Goal: Task Accomplishment & Management: Manage account settings

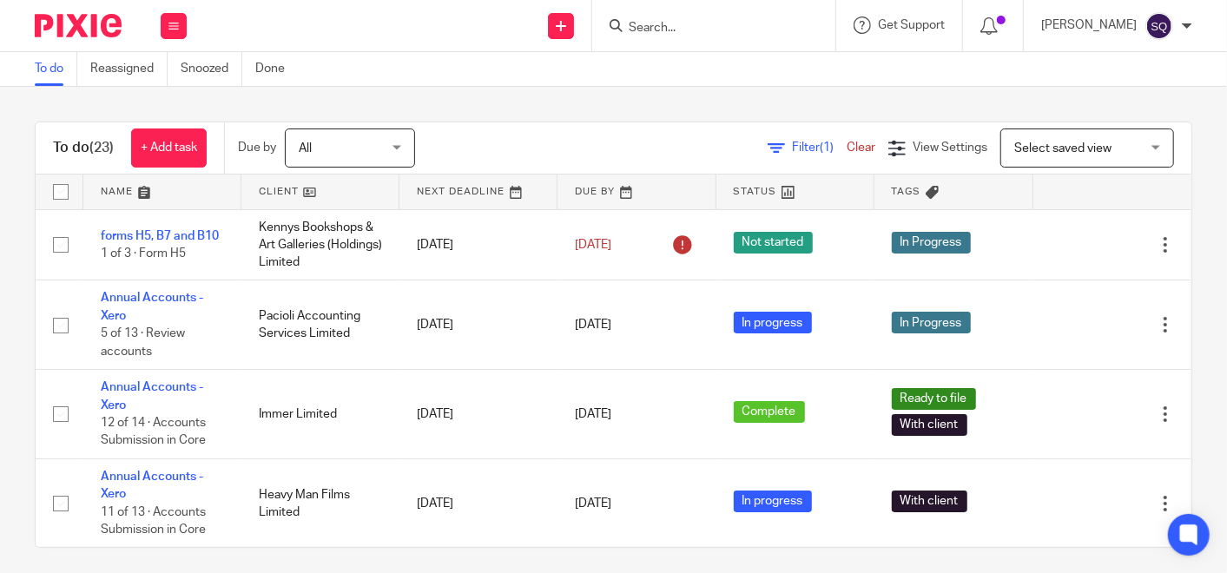
scroll to position [9, 0]
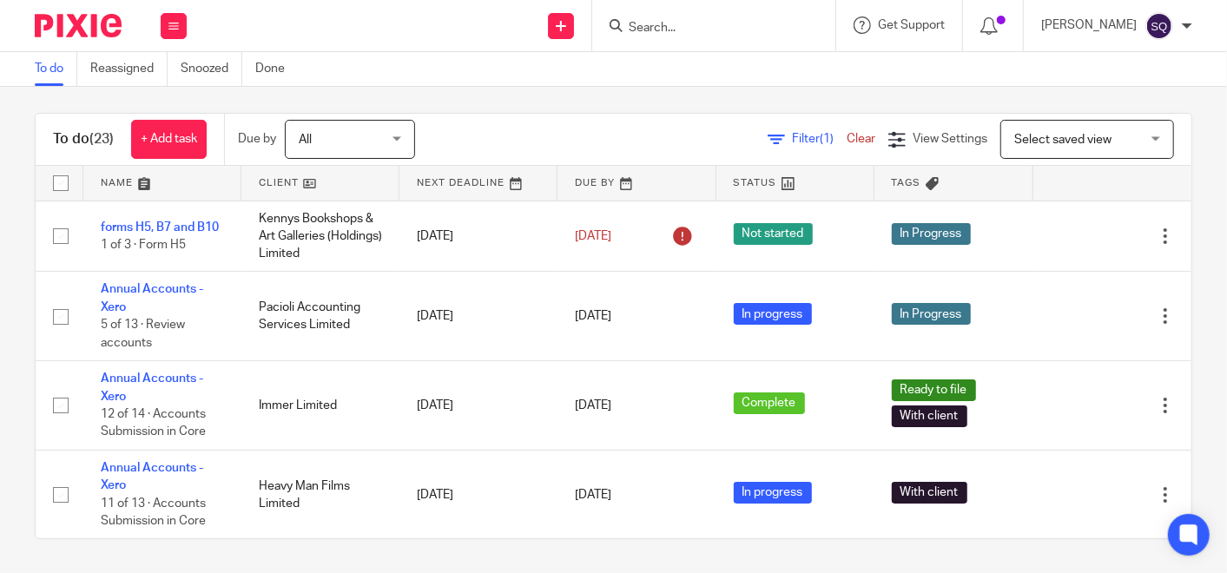
click at [61, 24] on img at bounding box center [78, 25] width 87 height 23
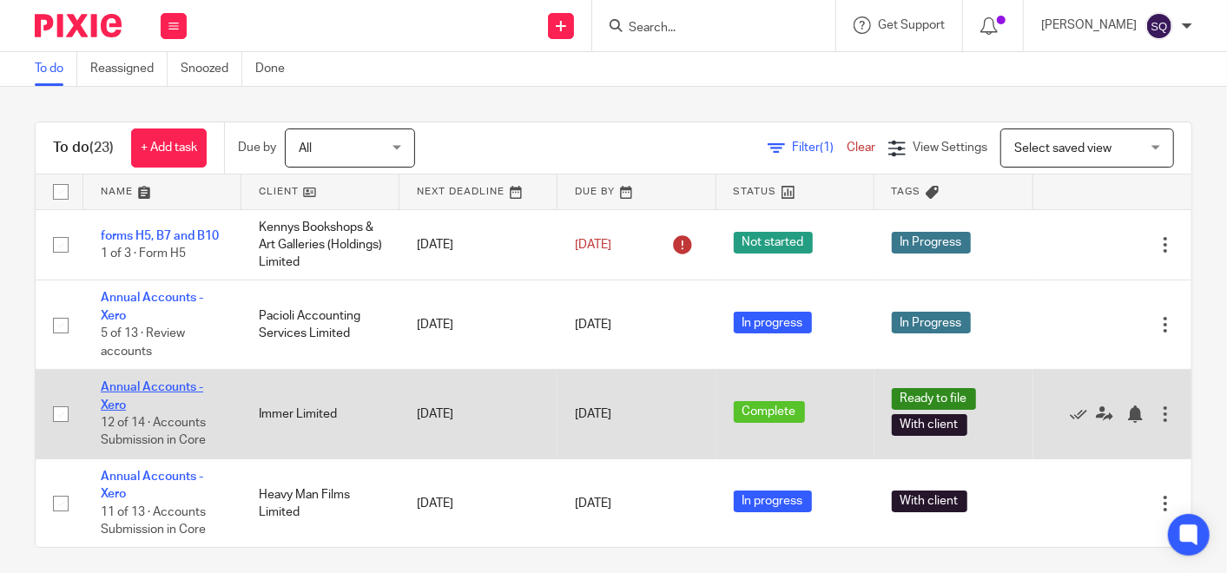
click at [139, 385] on link "Annual Accounts - Xero" at bounding box center [152, 396] width 102 height 30
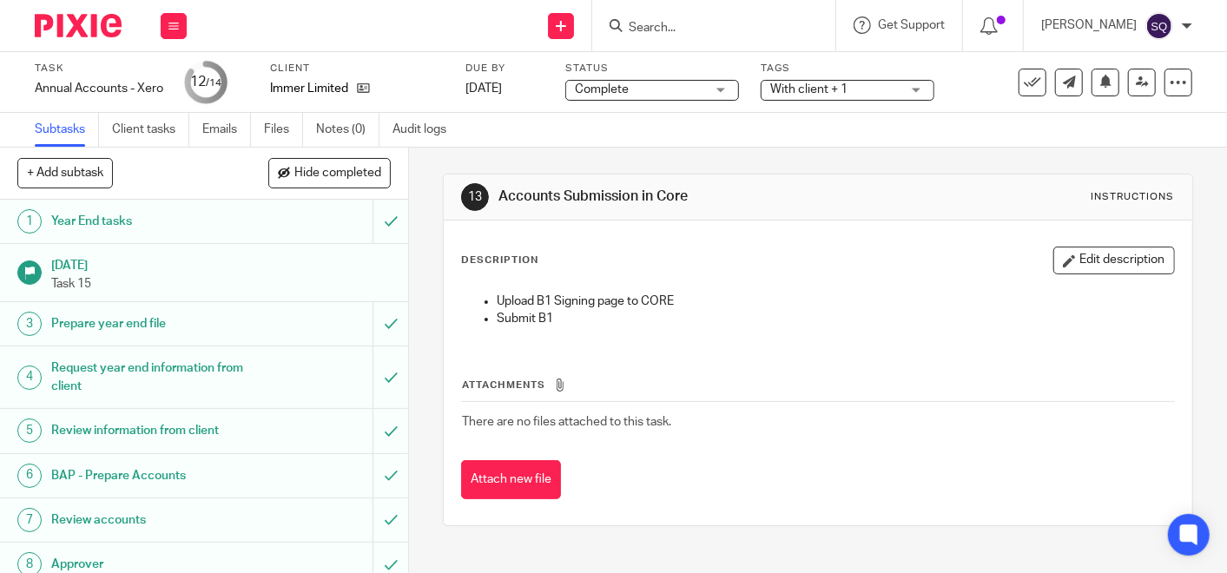
click at [712, 84] on div "Complete Complete" at bounding box center [652, 90] width 174 height 21
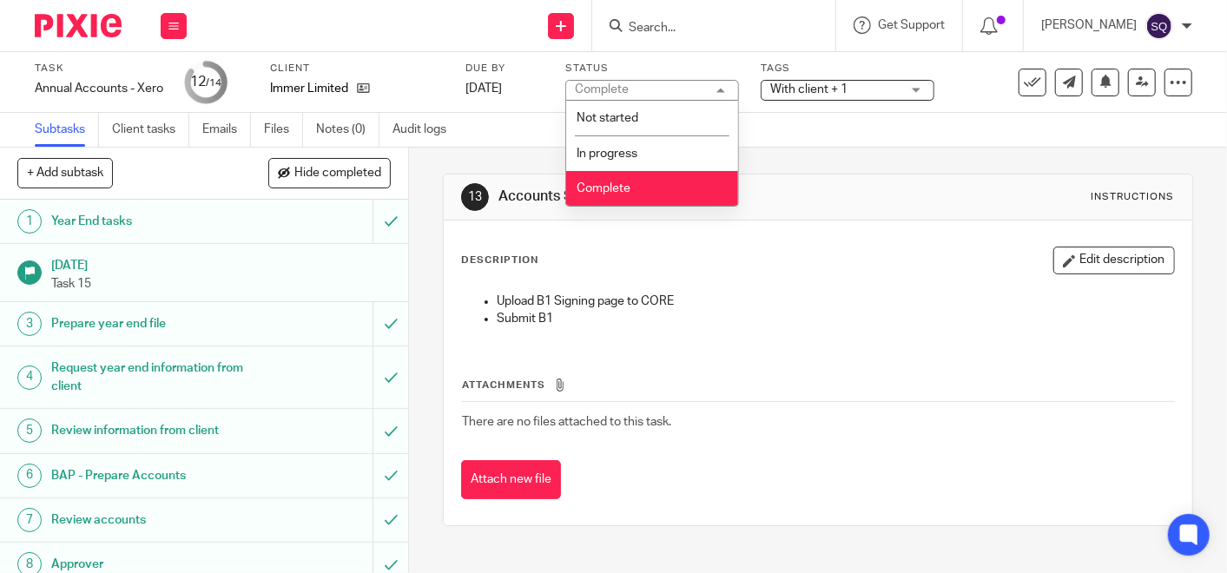
click at [679, 180] on li "Complete" at bounding box center [652, 189] width 172 height 36
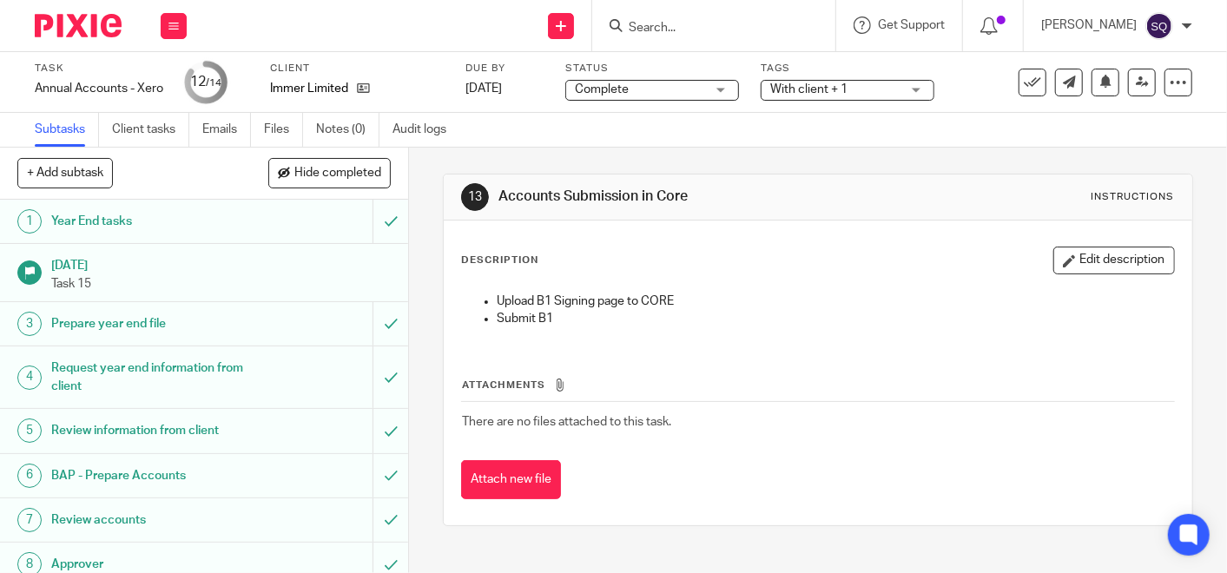
click at [838, 88] on span "With client + 1" at bounding box center [808, 89] width 77 height 12
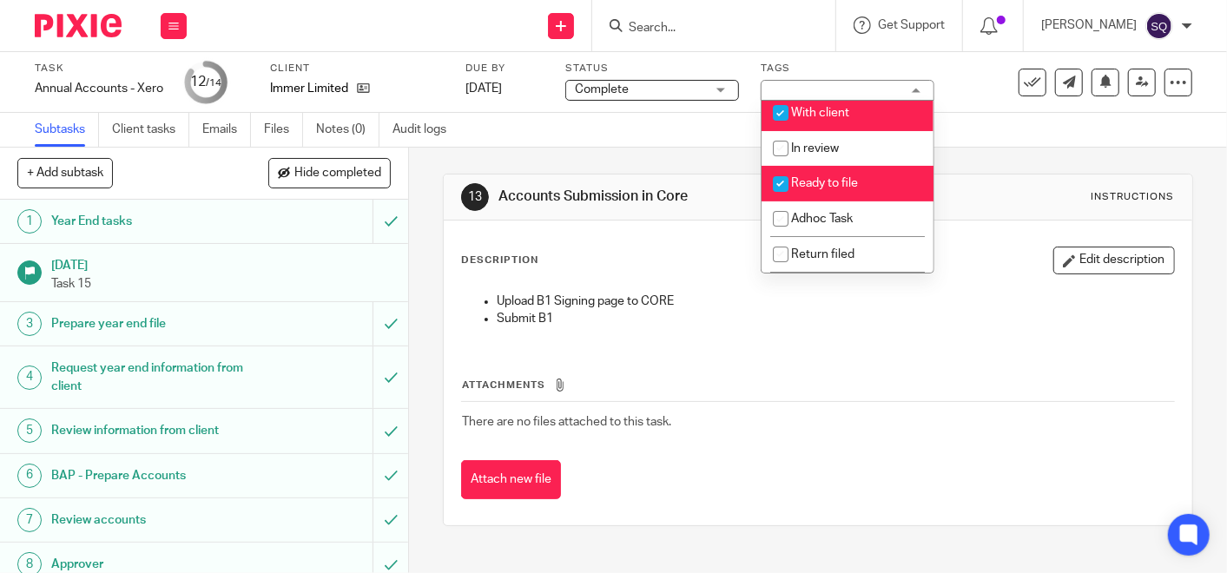
scroll to position [193, 0]
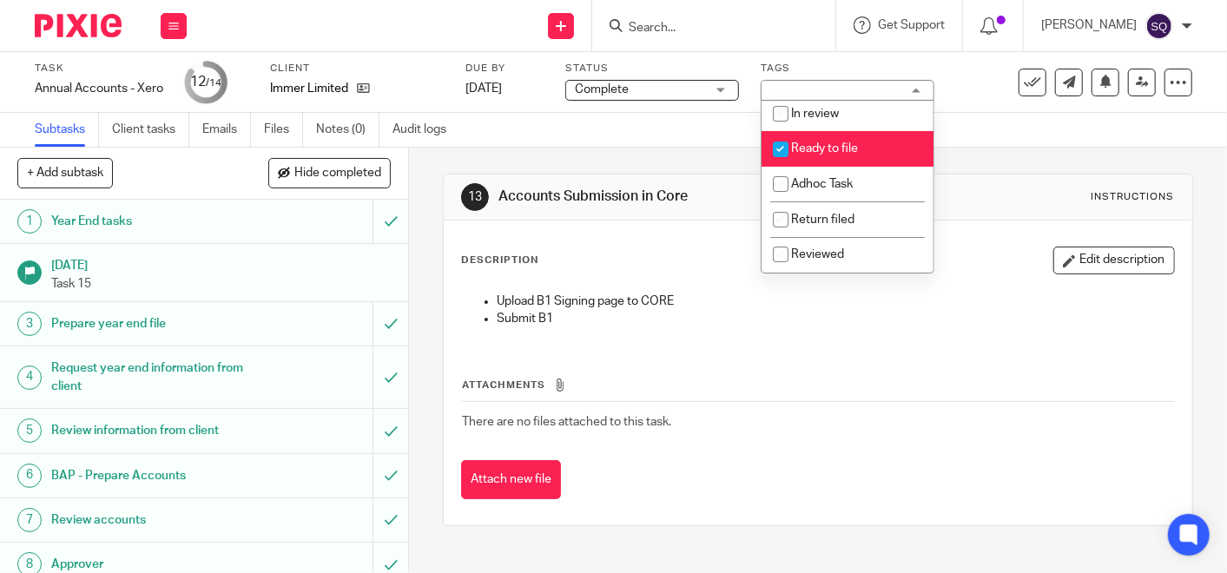
click at [788, 158] on input "checkbox" at bounding box center [780, 149] width 33 height 33
checkbox input "false"
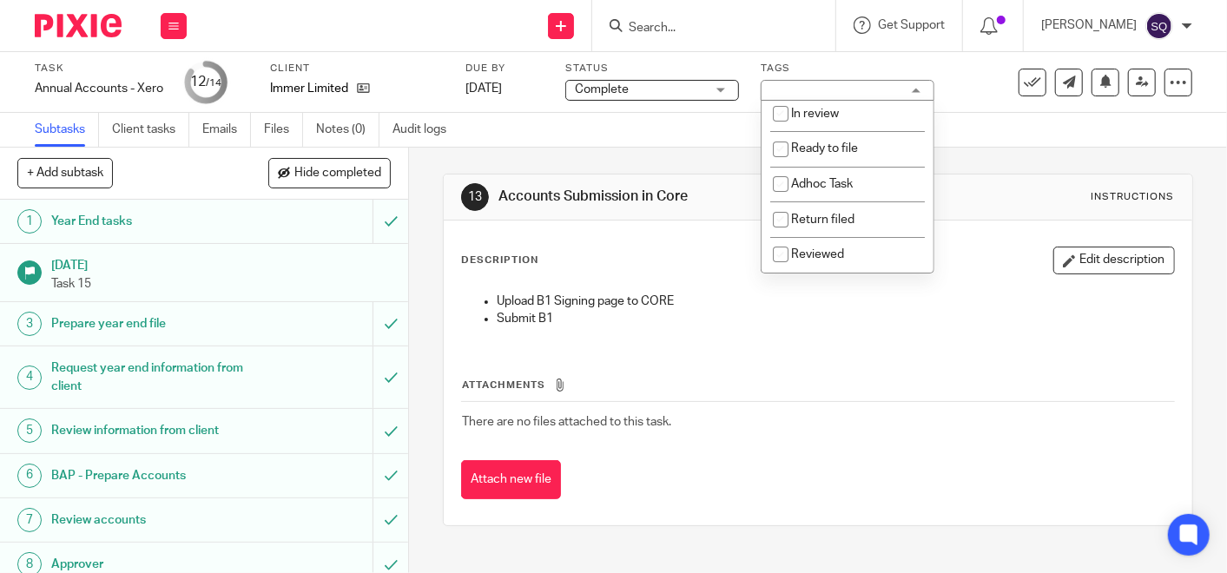
scroll to position [96, 0]
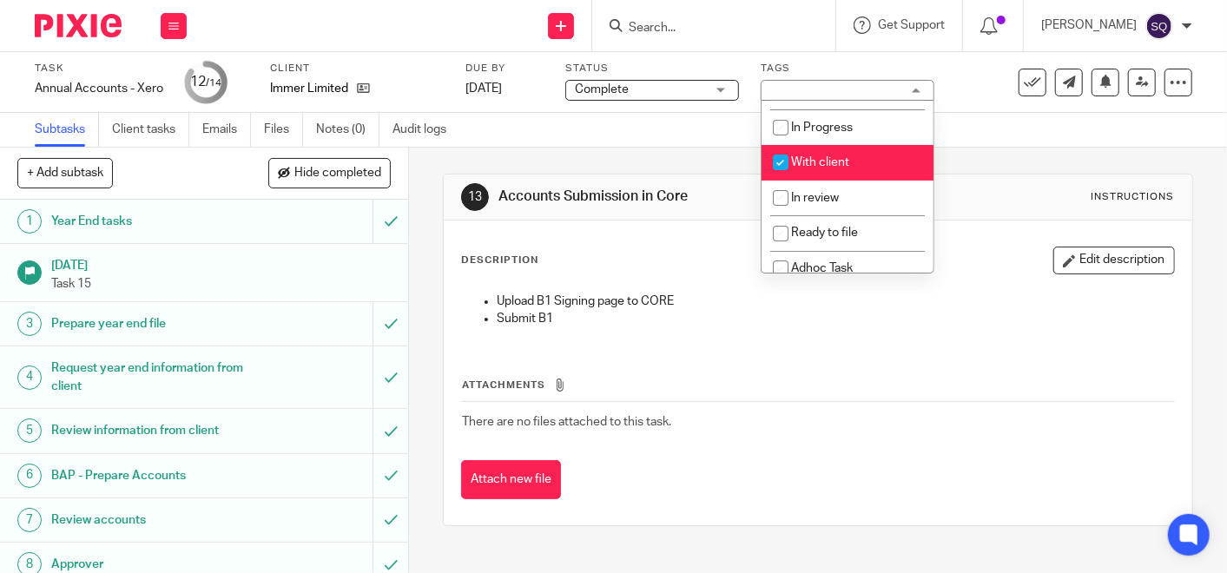
click at [776, 174] on input "checkbox" at bounding box center [780, 162] width 33 height 33
checkbox input "false"
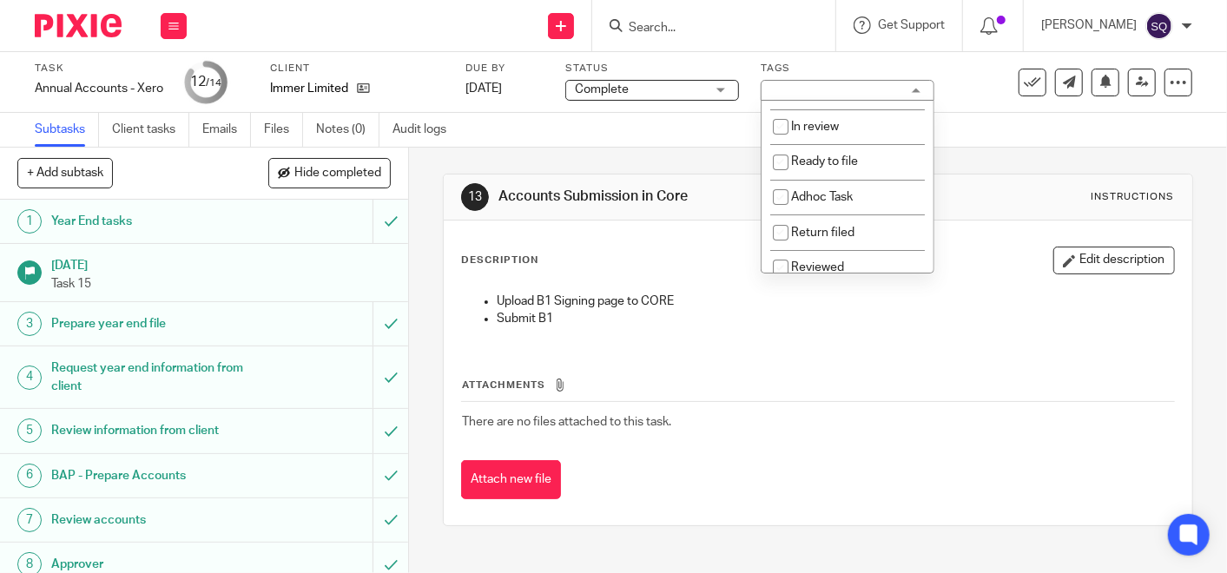
scroll to position [193, 0]
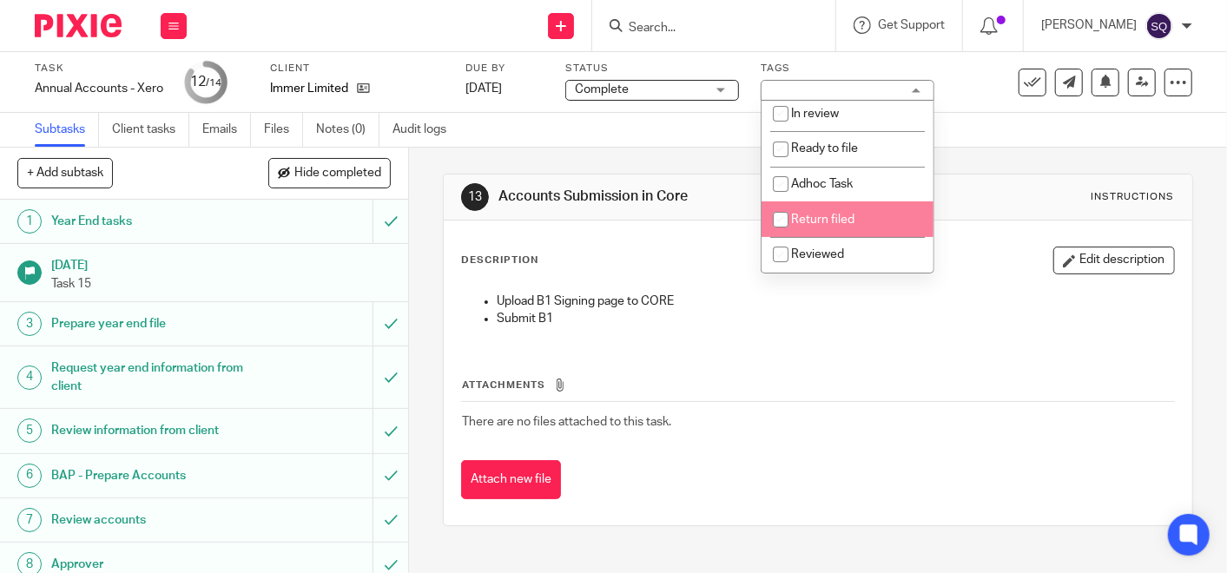
click at [782, 221] on input "checkbox" at bounding box center [780, 219] width 33 height 33
checkbox input "true"
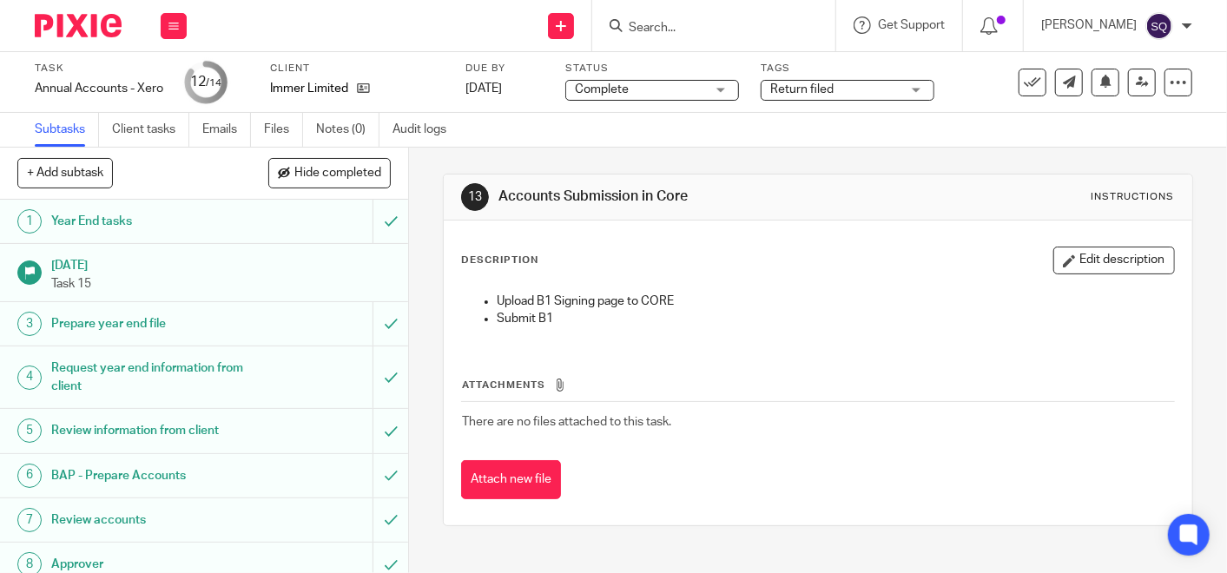
click at [523, 127] on div "Subtasks Client tasks Emails Files Notes (0) Audit logs" at bounding box center [613, 130] width 1227 height 35
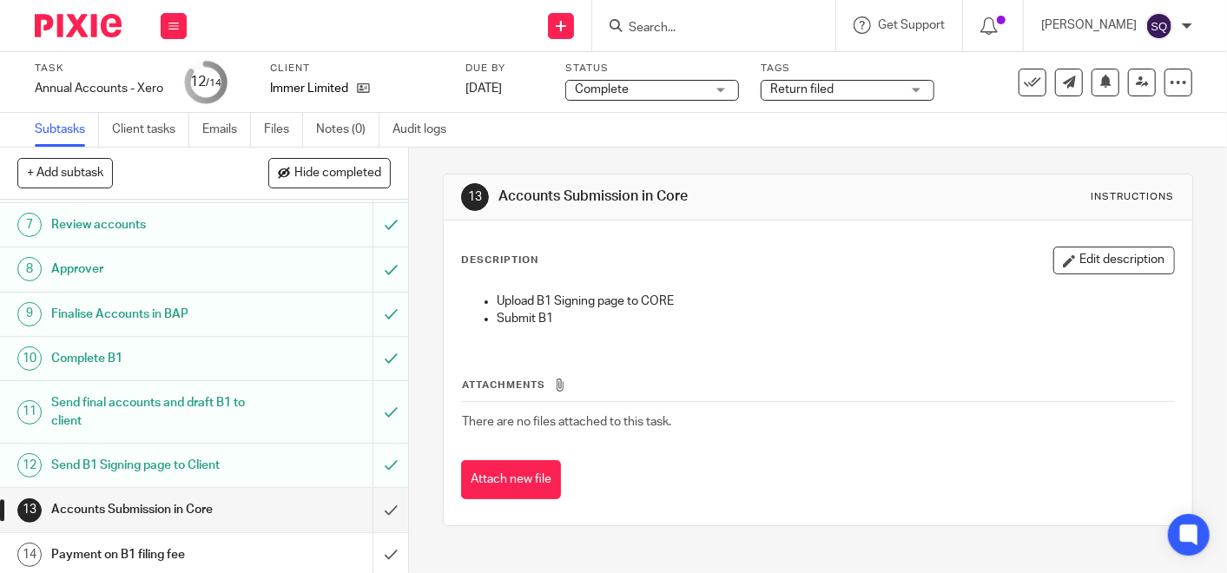
scroll to position [295, 0]
click at [376, 503] on input "submit" at bounding box center [204, 509] width 408 height 43
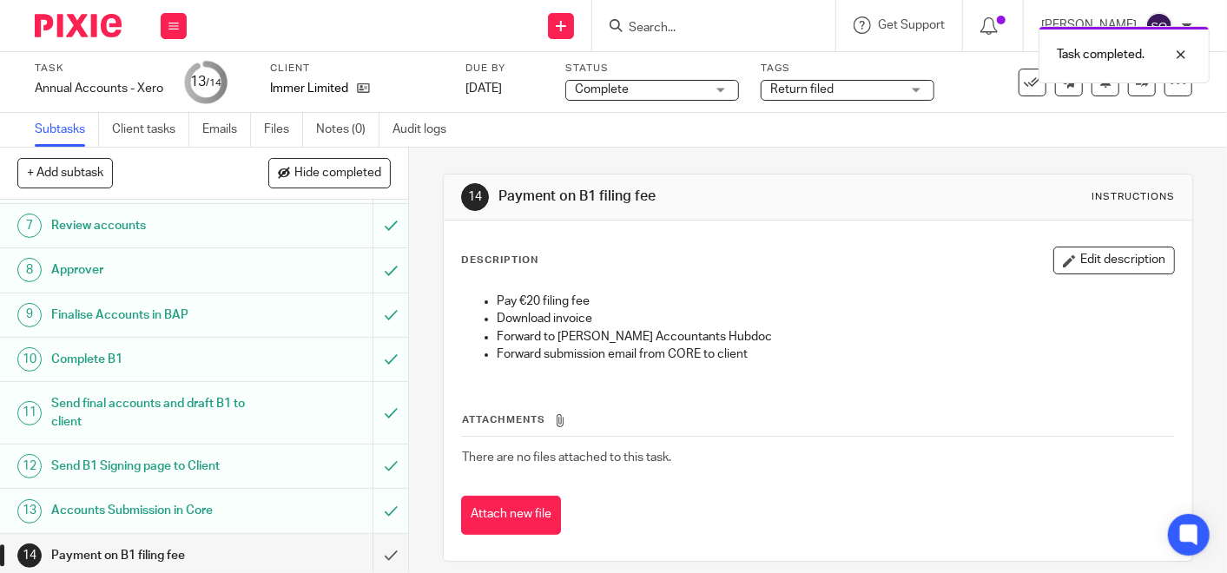
scroll to position [295, 0]
click at [364, 94] on icon at bounding box center [363, 88] width 13 height 13
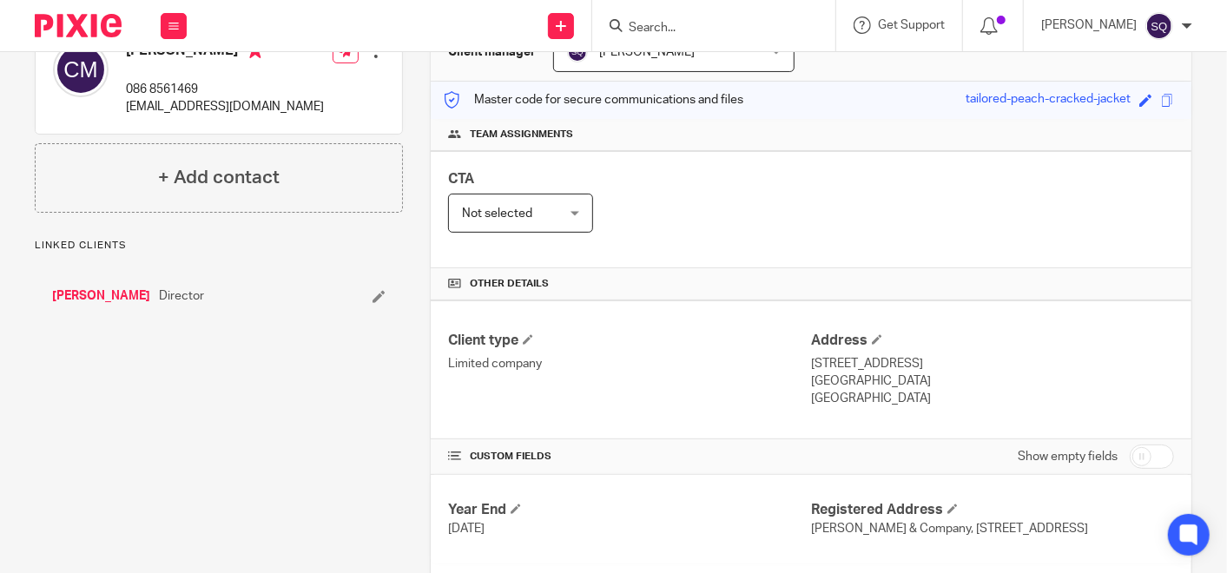
scroll to position [289, 0]
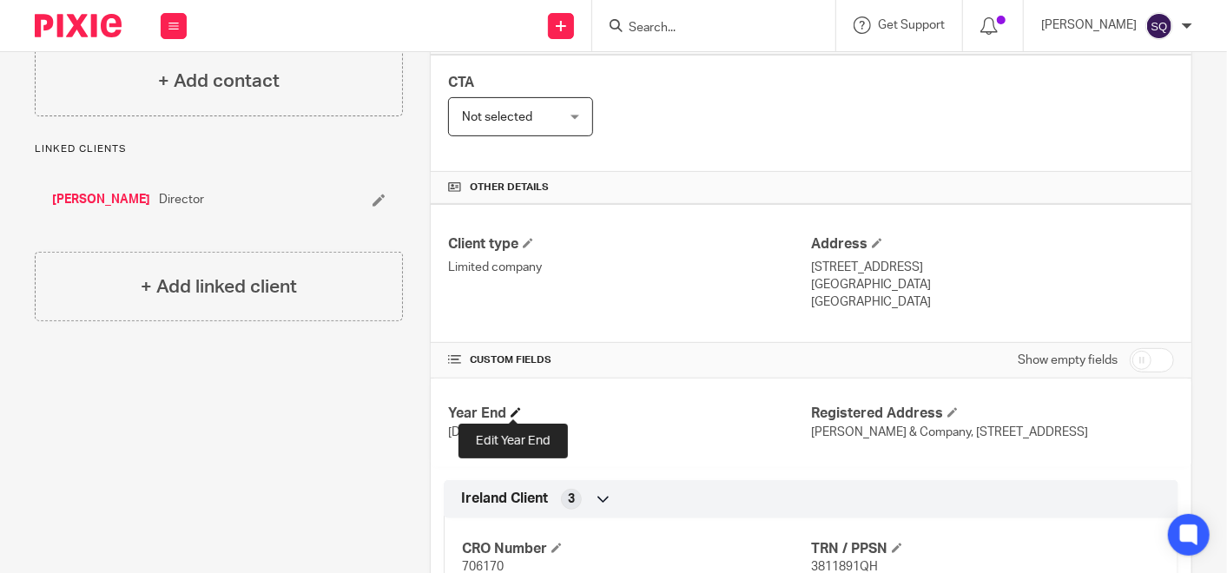
click at [510, 407] on span at bounding box center [515, 412] width 10 height 10
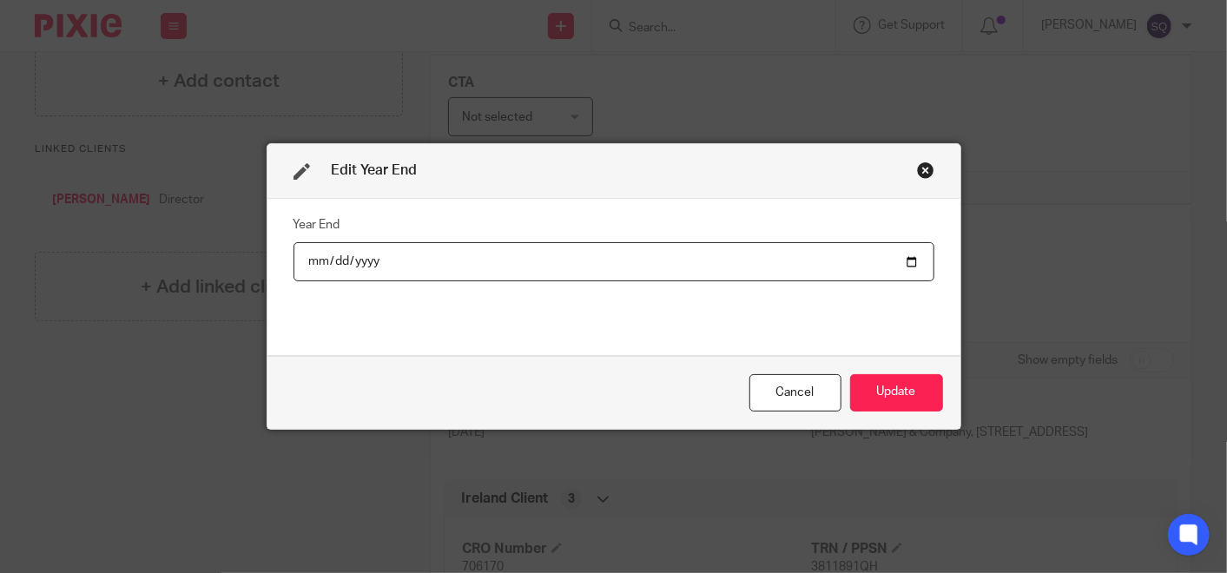
click at [908, 264] on input "[DATE]" at bounding box center [613, 261] width 641 height 39
type input "[DATE]"
click at [903, 396] on button "Update" at bounding box center [896, 392] width 93 height 37
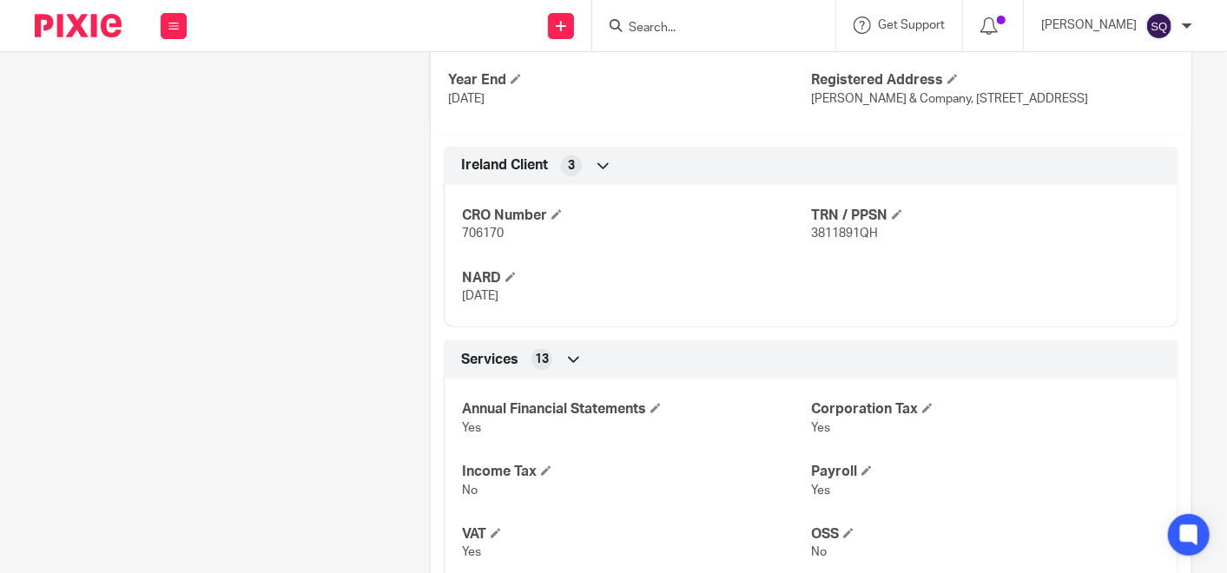
scroll to position [578, 0]
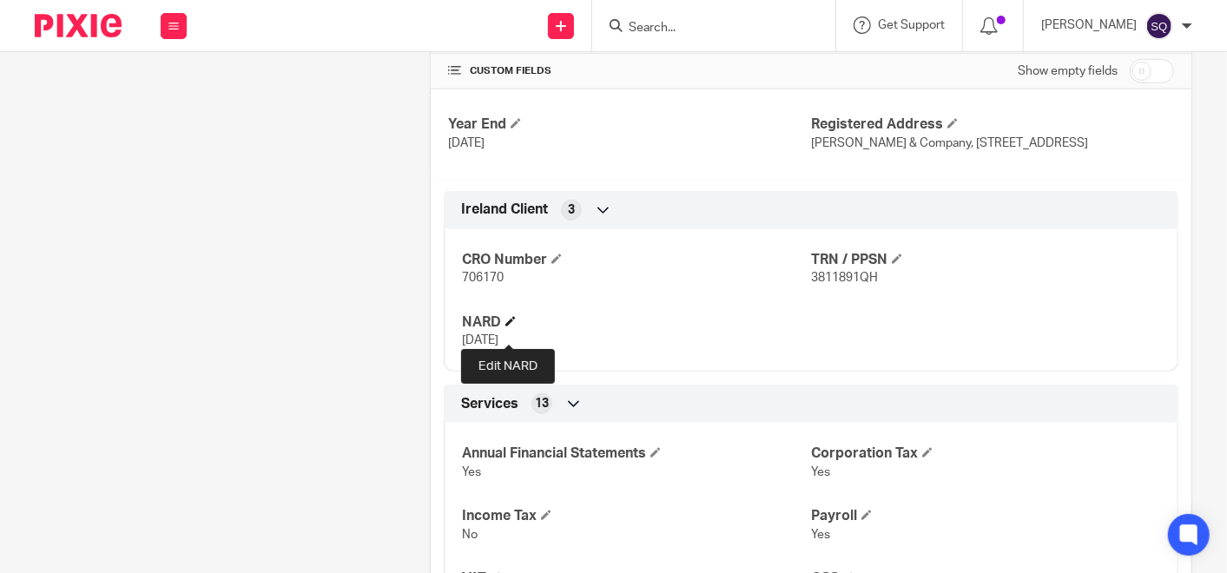
click at [508, 326] on span at bounding box center [510, 321] width 10 height 10
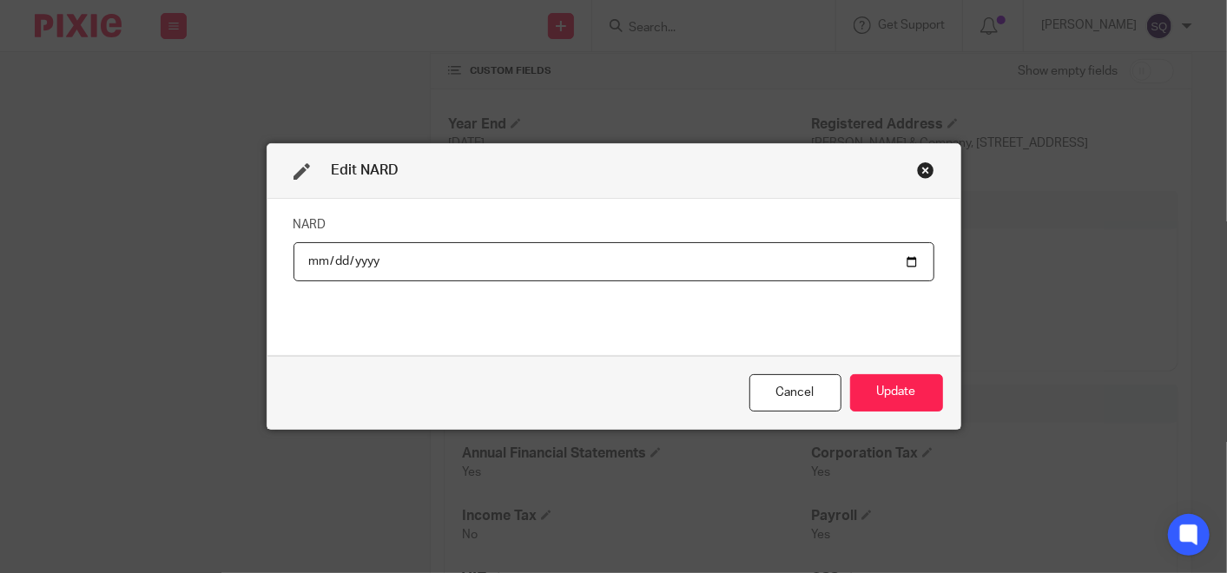
click at [898, 262] on input "2025-09-30" at bounding box center [613, 261] width 641 height 39
type input "2026-09-30"
click at [888, 399] on button "Update" at bounding box center [896, 392] width 93 height 37
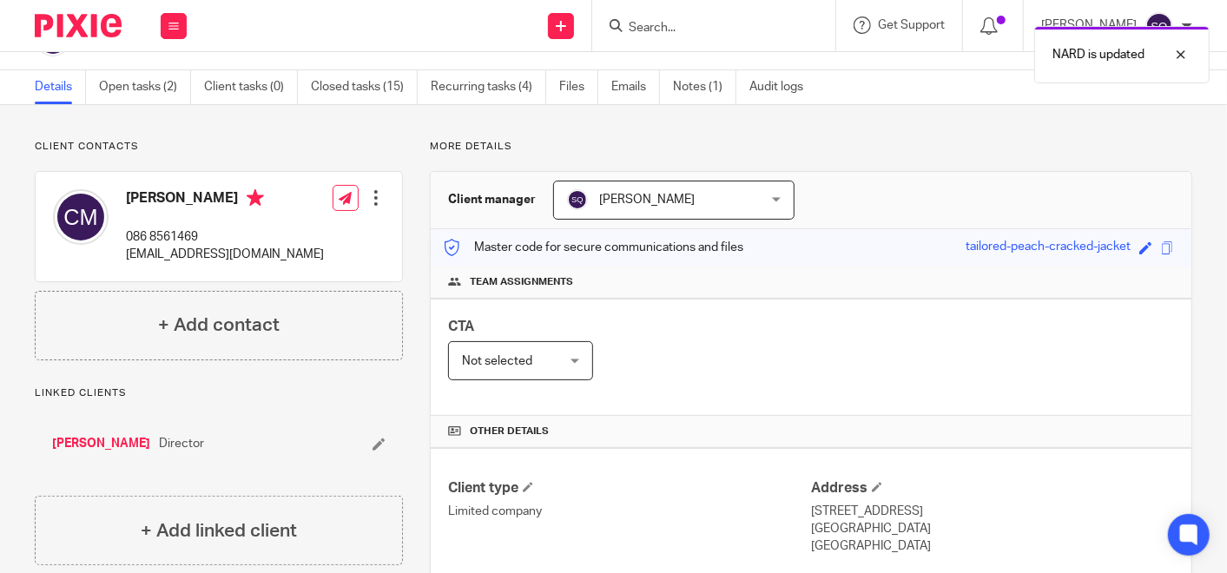
scroll to position [0, 0]
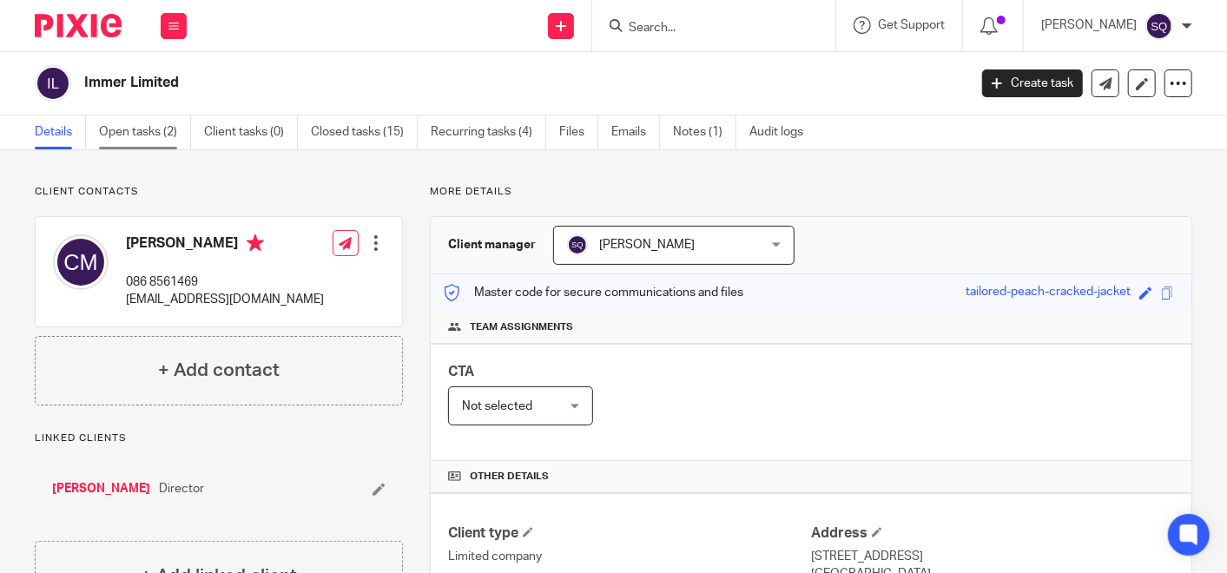
click at [105, 135] on link "Open tasks (2)" at bounding box center [145, 132] width 92 height 34
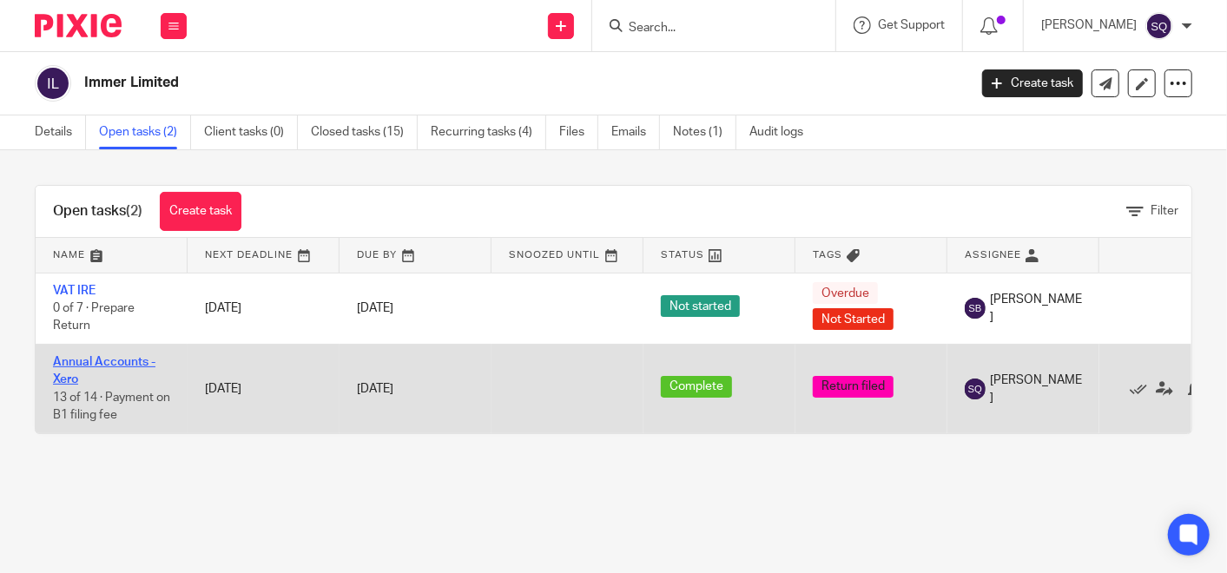
click at [109, 360] on link "Annual Accounts - Xero" at bounding box center [104, 371] width 102 height 30
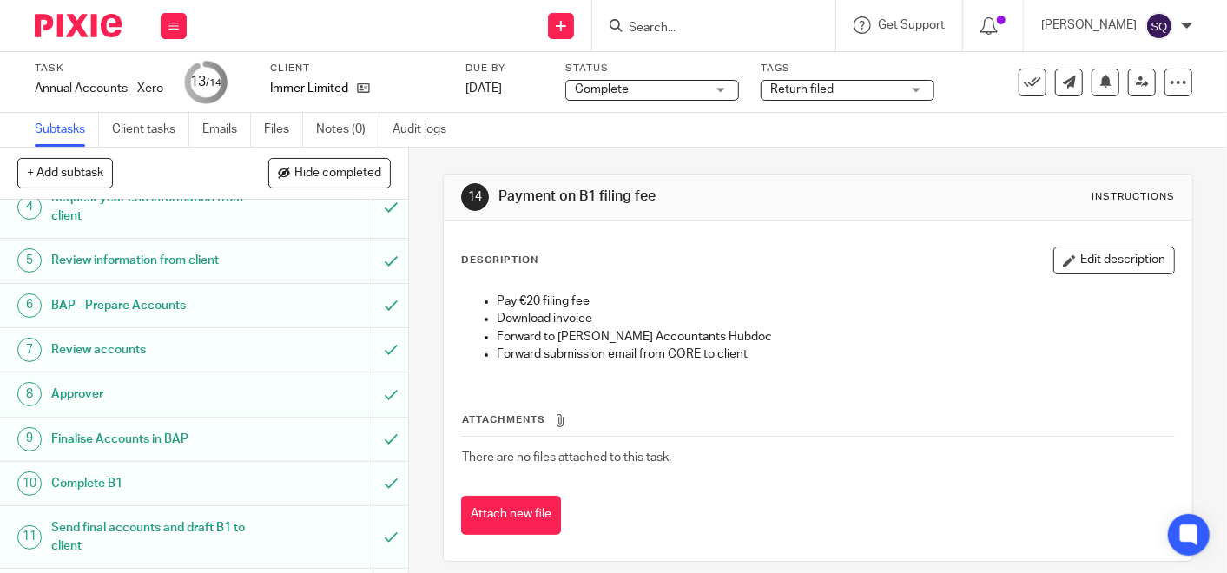
scroll to position [295, 0]
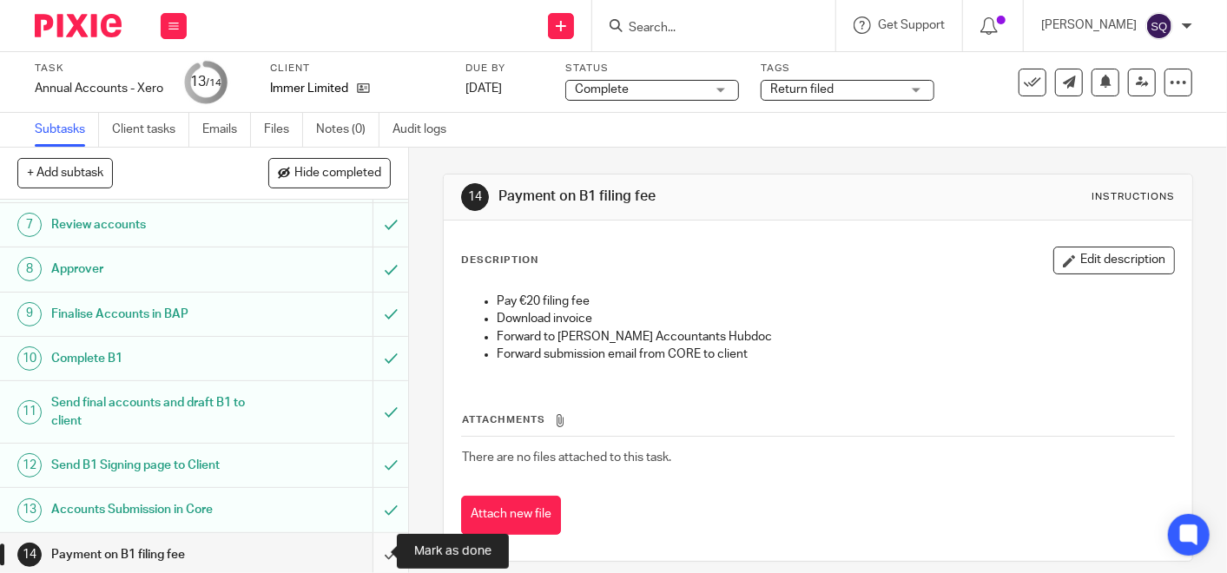
click at [375, 549] on input "submit" at bounding box center [204, 554] width 408 height 43
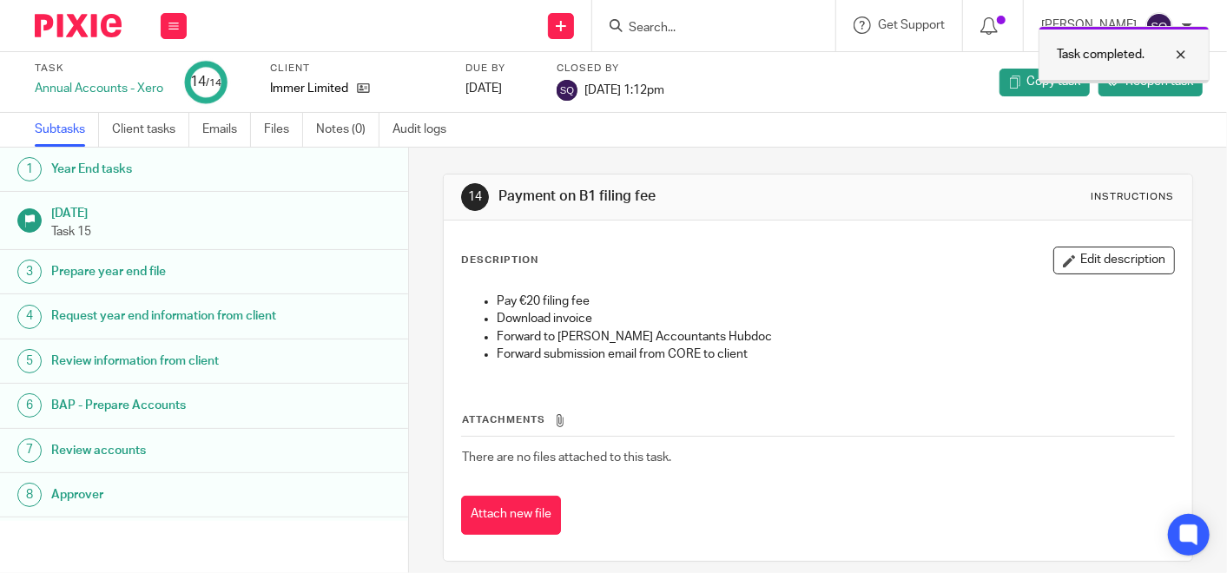
click at [1175, 55] on div at bounding box center [1167, 54] width 47 height 21
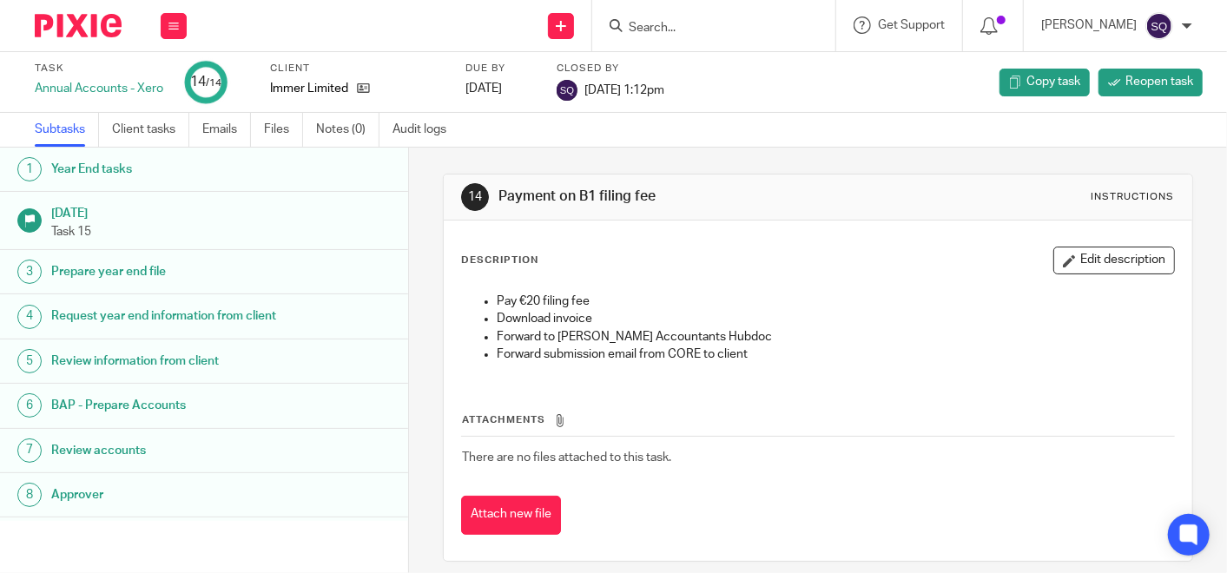
click at [51, 12] on div at bounding box center [71, 25] width 143 height 51
click at [89, 26] on img at bounding box center [78, 25] width 87 height 23
